Goal: Understand process/instructions: Learn how to perform a task or action

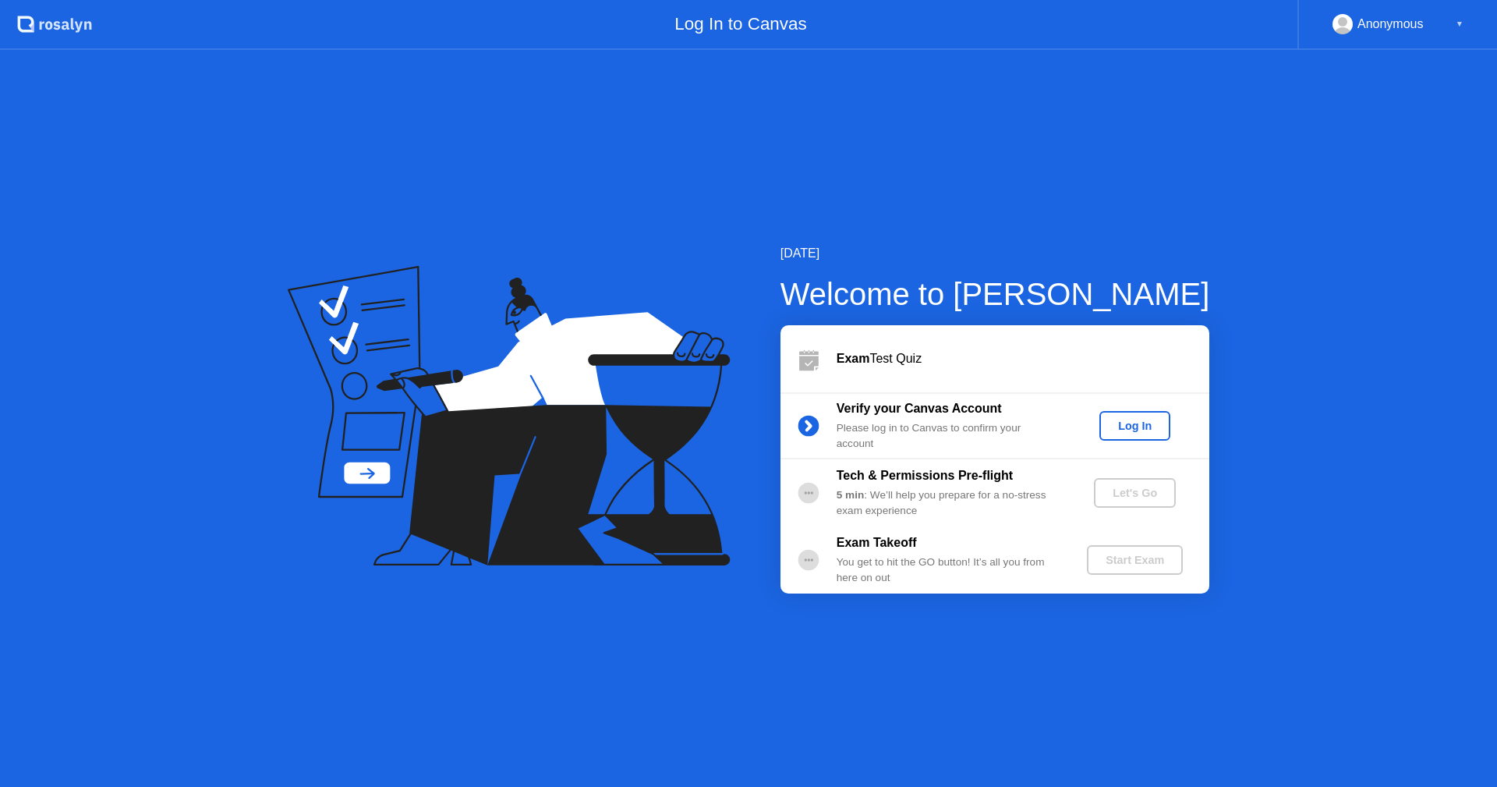
click at [1145, 428] on div "Log In" at bounding box center [1135, 426] width 58 height 12
drag, startPoint x: 1139, startPoint y: 477, endPoint x: 1132, endPoint y: 494, distance: 18.3
click at [1132, 494] on div "Tech & Permissions Pre-flight 5 min : We’ll help you prepare for a no-stress ex…" at bounding box center [995, 492] width 429 height 67
click at [1132, 494] on div "Let's Go" at bounding box center [1134, 493] width 69 height 12
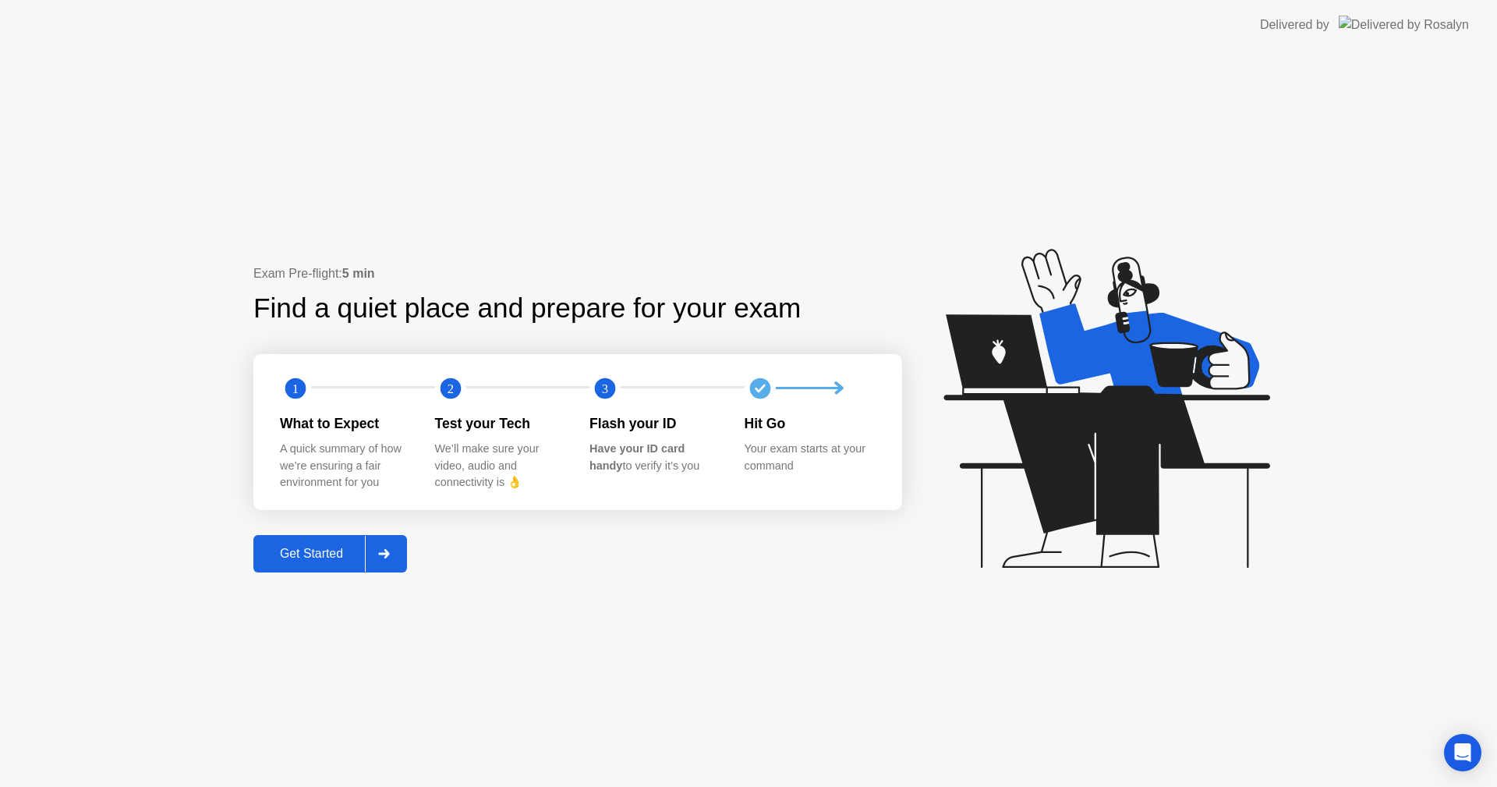
click at [314, 547] on div "Get Started" at bounding box center [311, 554] width 107 height 14
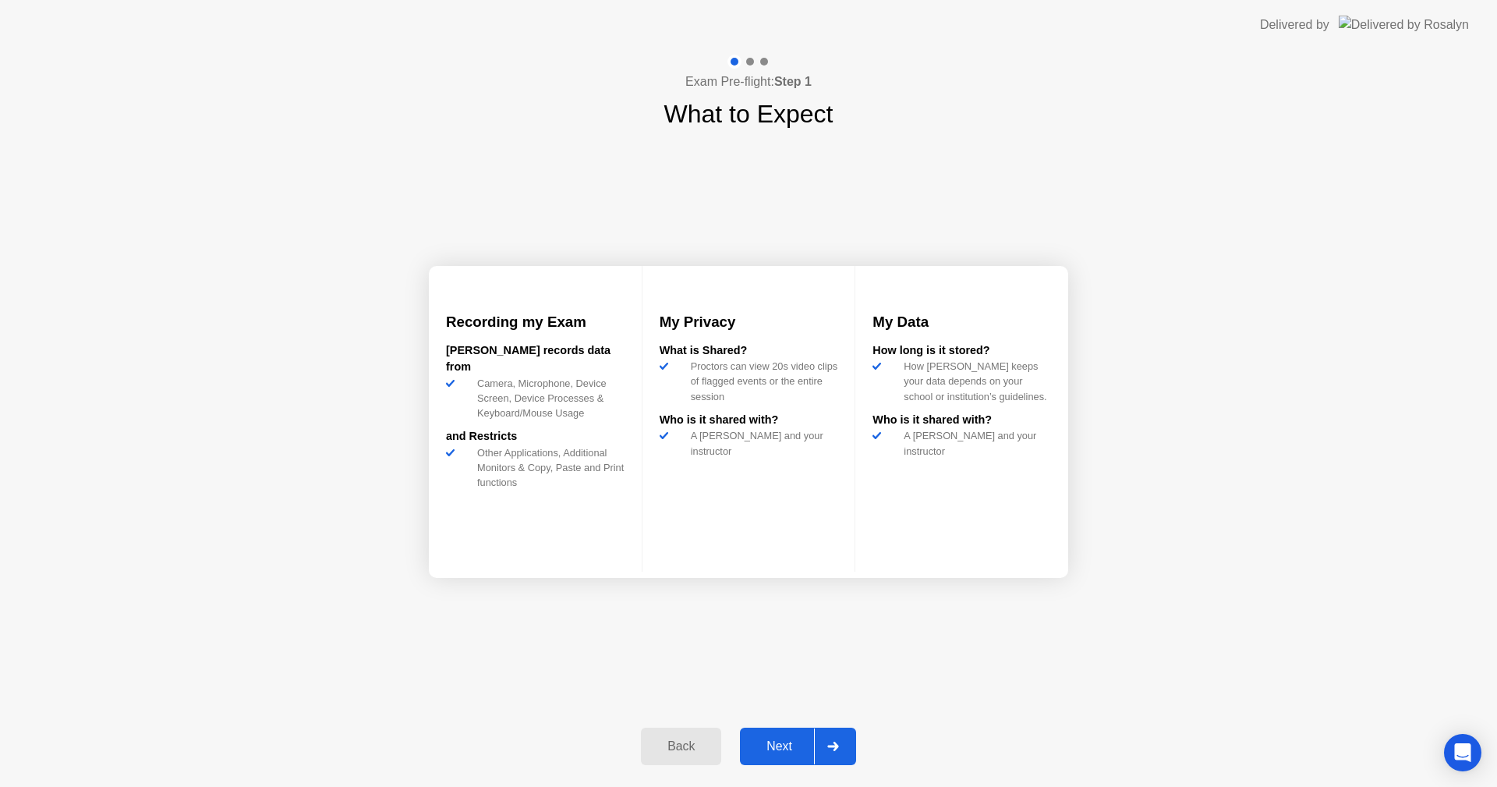
click at [792, 749] on div "Next" at bounding box center [779, 746] width 69 height 14
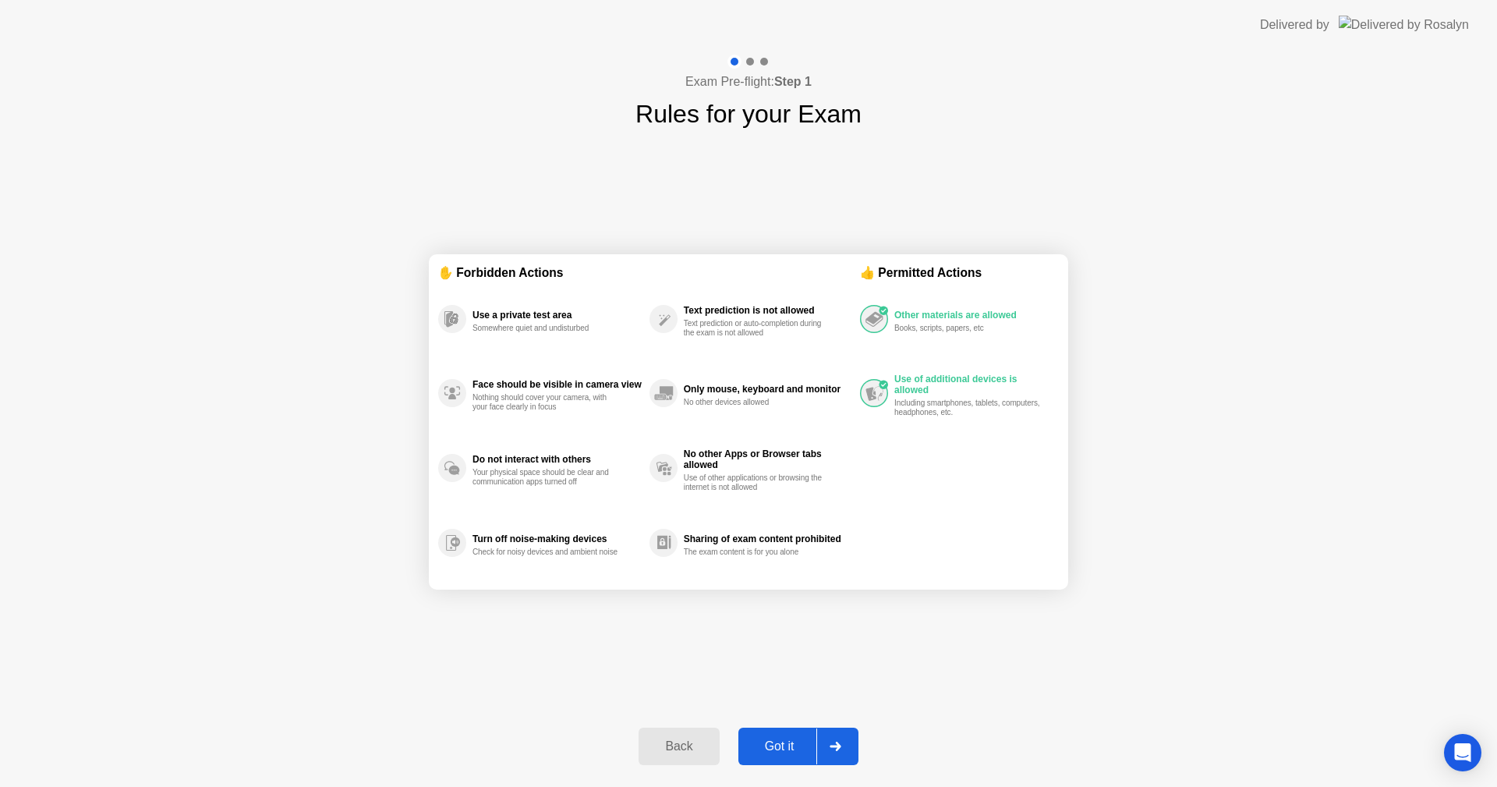
click at [778, 744] on div "Got it" at bounding box center [779, 746] width 73 height 14
select select "**********"
select select "*******"
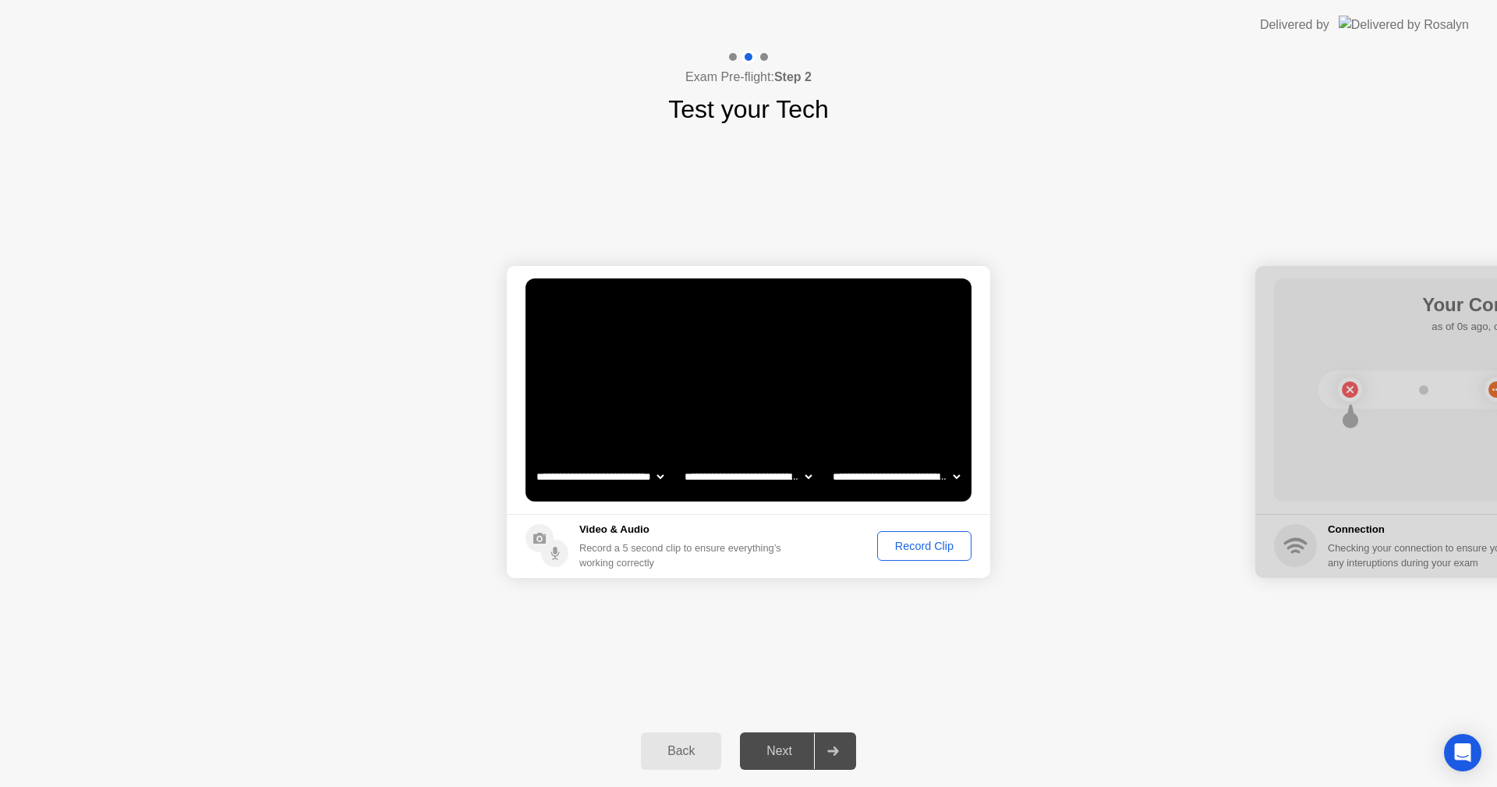
click at [906, 548] on div "Record Clip" at bounding box center [924, 546] width 83 height 12
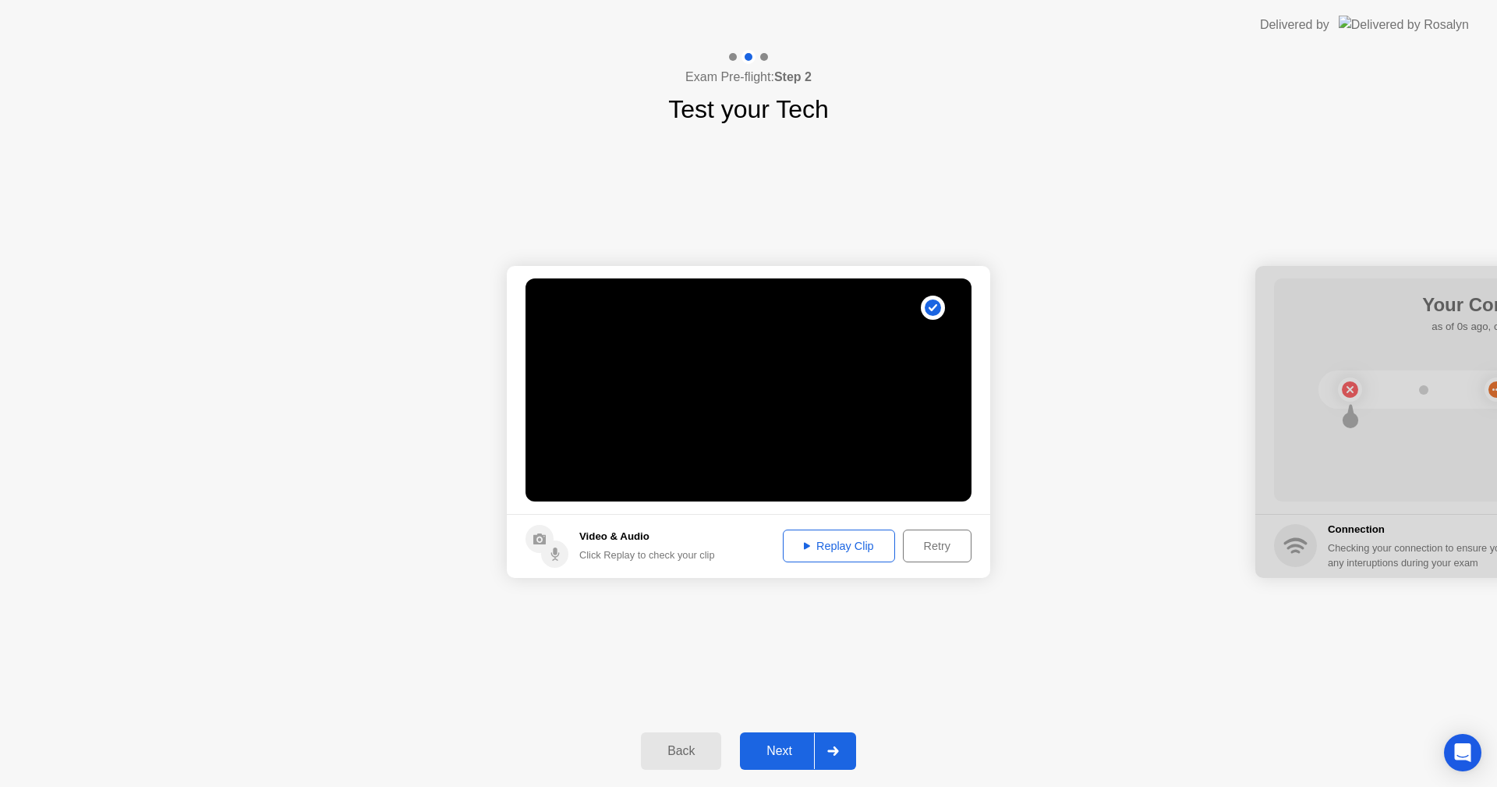
click at [783, 753] on div "Next" at bounding box center [779, 751] width 69 height 14
